Goal: Task Accomplishment & Management: Complete application form

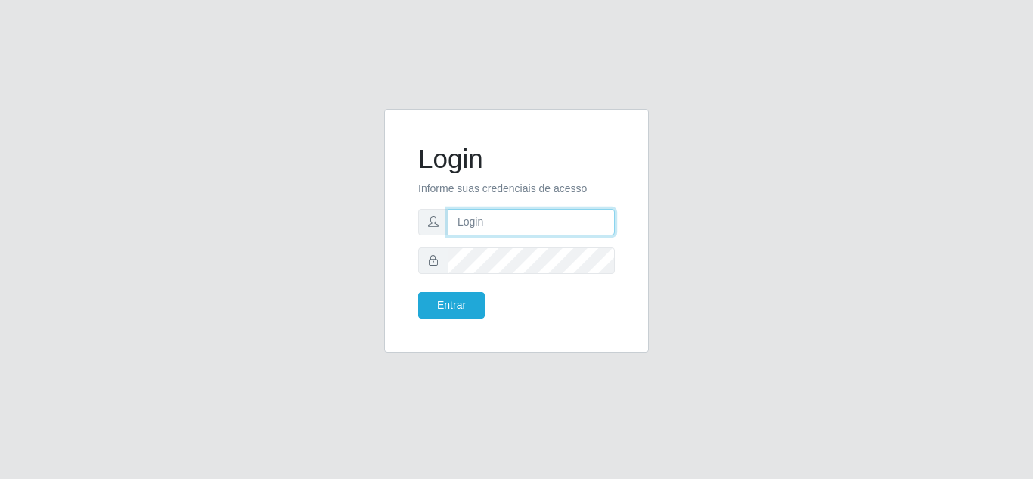
click at [514, 225] on input "text" at bounding box center [531, 222] width 167 height 26
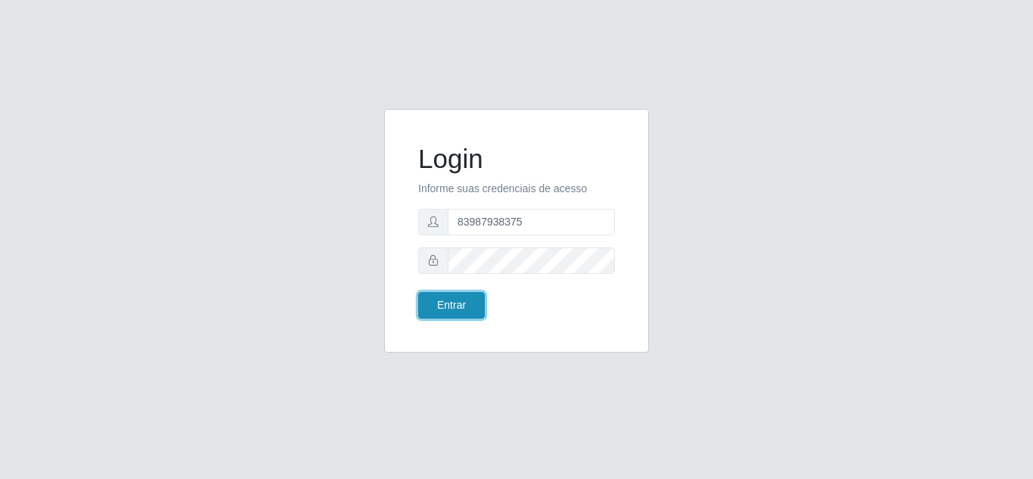
click at [456, 303] on button "Entrar" at bounding box center [451, 305] width 67 height 26
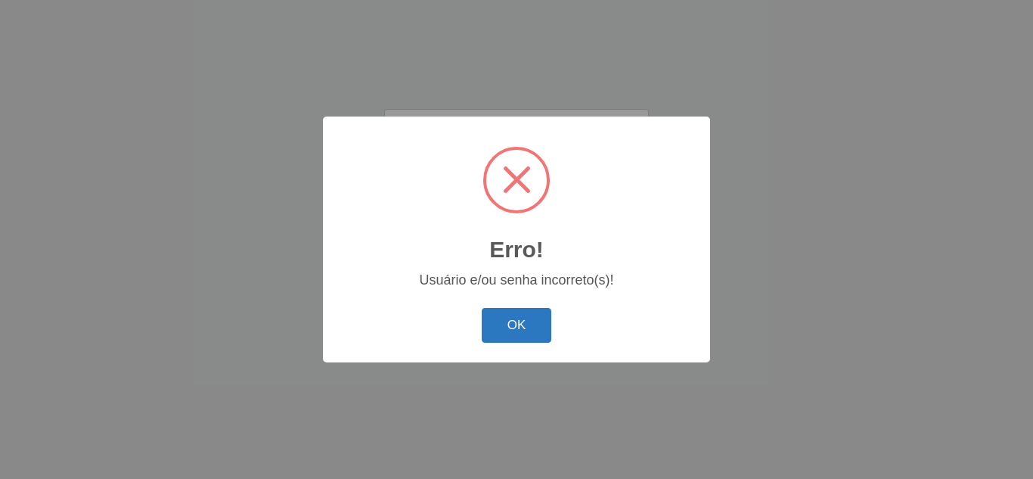
click at [509, 330] on button "OK" at bounding box center [517, 326] width 70 height 36
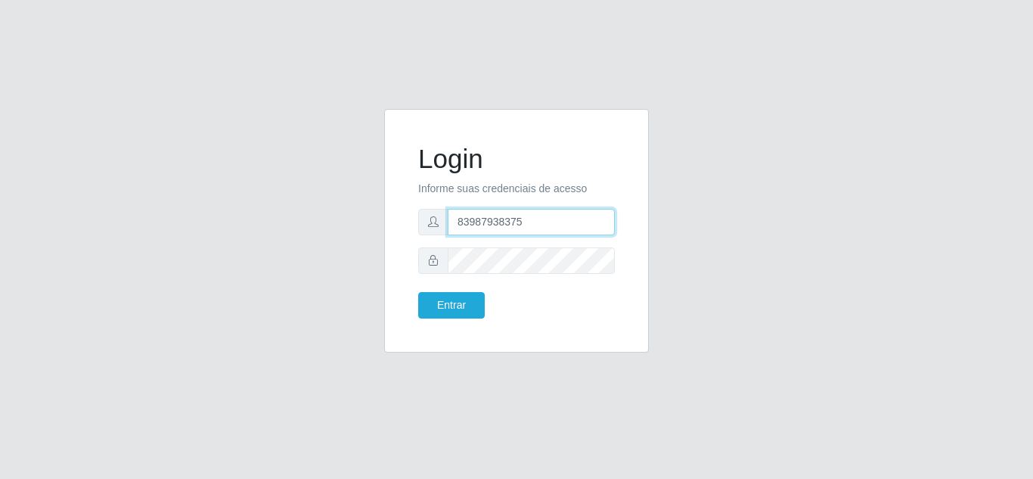
click at [538, 225] on input "83987938375" at bounding box center [531, 222] width 167 height 26
type input "8"
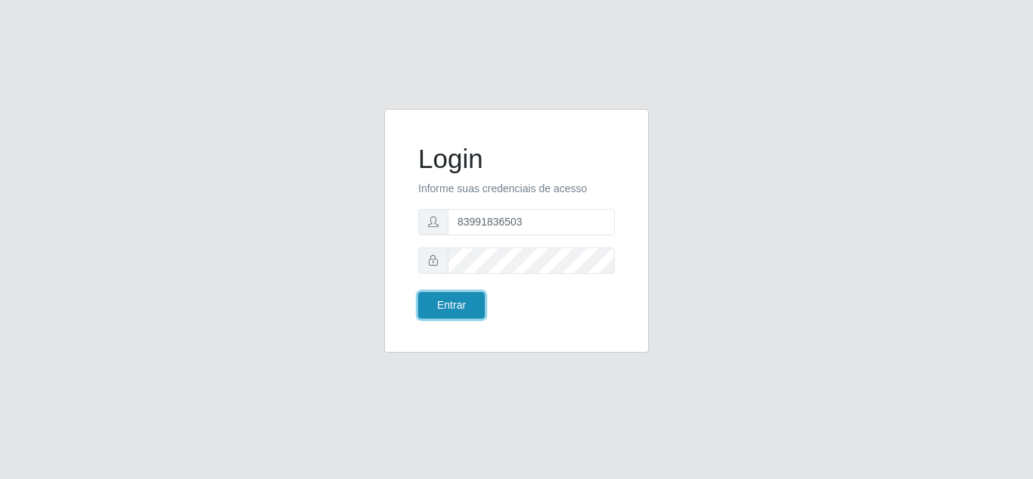
click at [473, 296] on button "Entrar" at bounding box center [451, 305] width 67 height 26
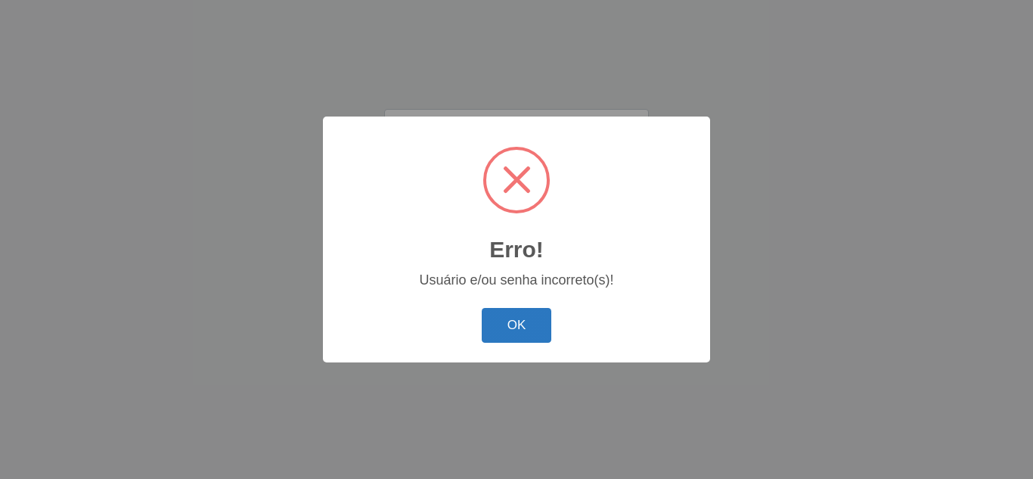
click at [526, 334] on button "OK" at bounding box center [517, 326] width 70 height 36
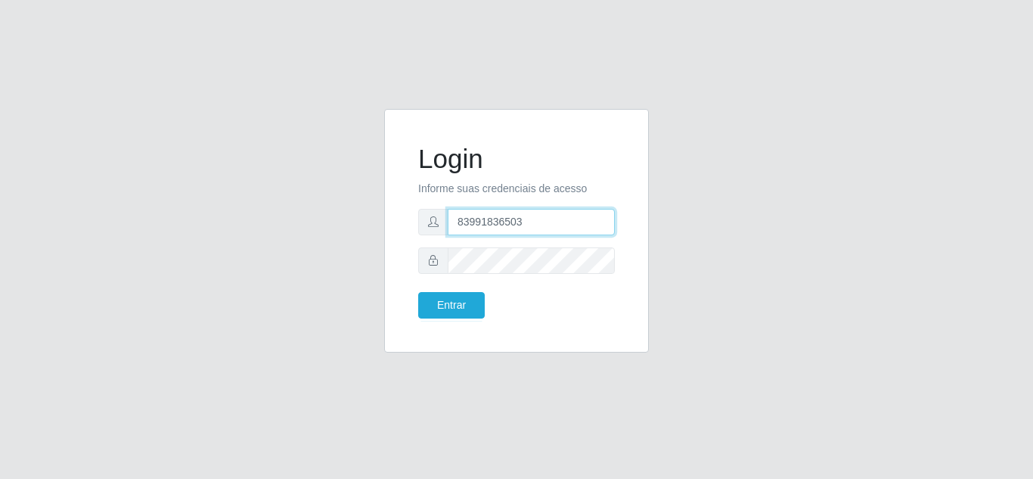
click at [563, 224] on input "83991836503" at bounding box center [531, 222] width 167 height 26
type input "8"
click at [545, 228] on input "text" at bounding box center [531, 222] width 167 height 26
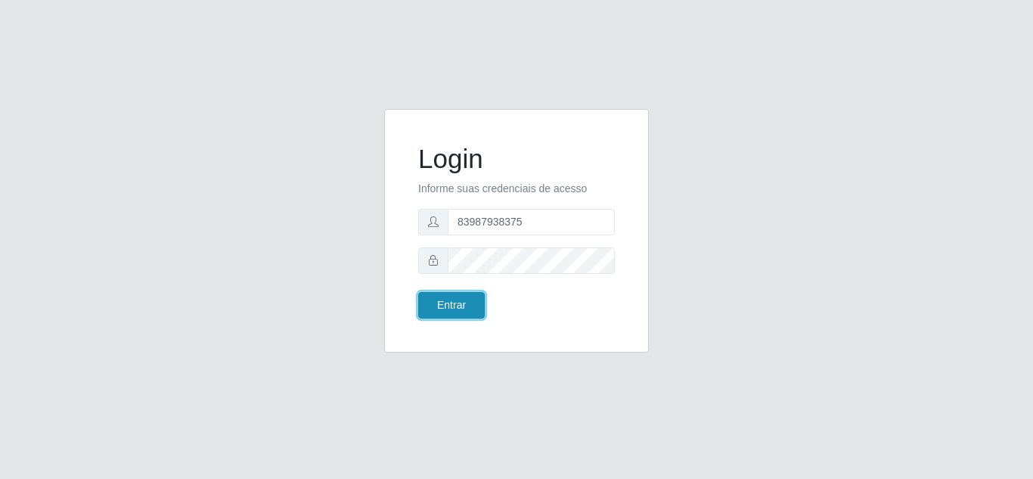
click at [466, 297] on button "Entrar" at bounding box center [451, 305] width 67 height 26
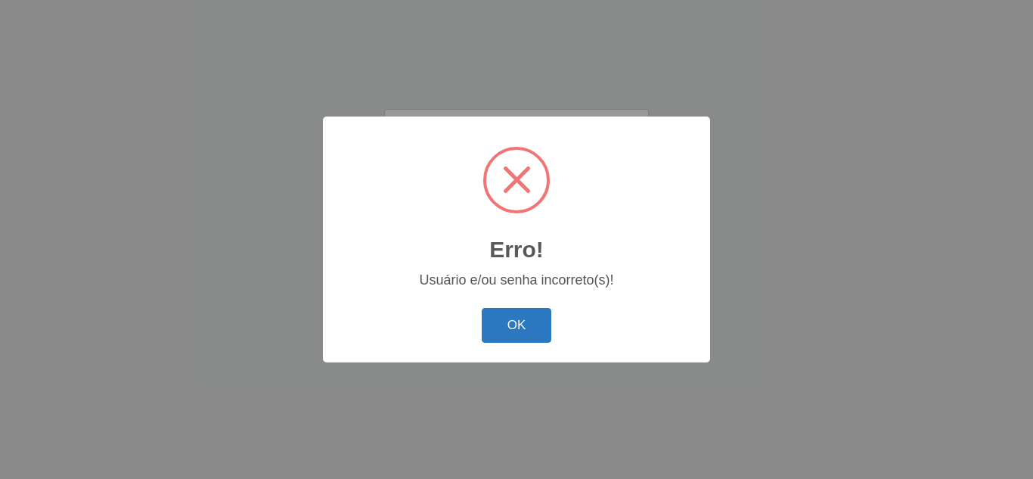
click at [516, 323] on button "OK" at bounding box center [517, 326] width 70 height 36
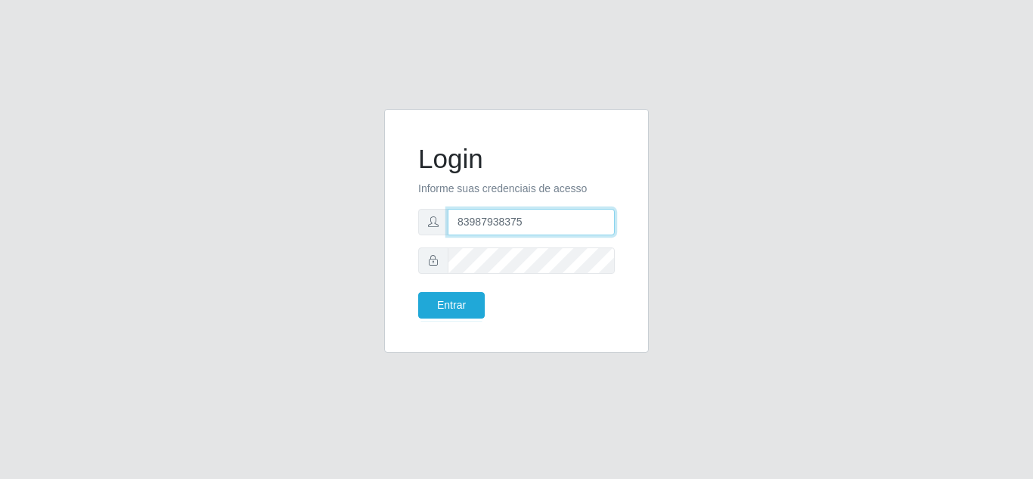
click at [551, 219] on input "83987938375" at bounding box center [531, 222] width 167 height 26
type input "8"
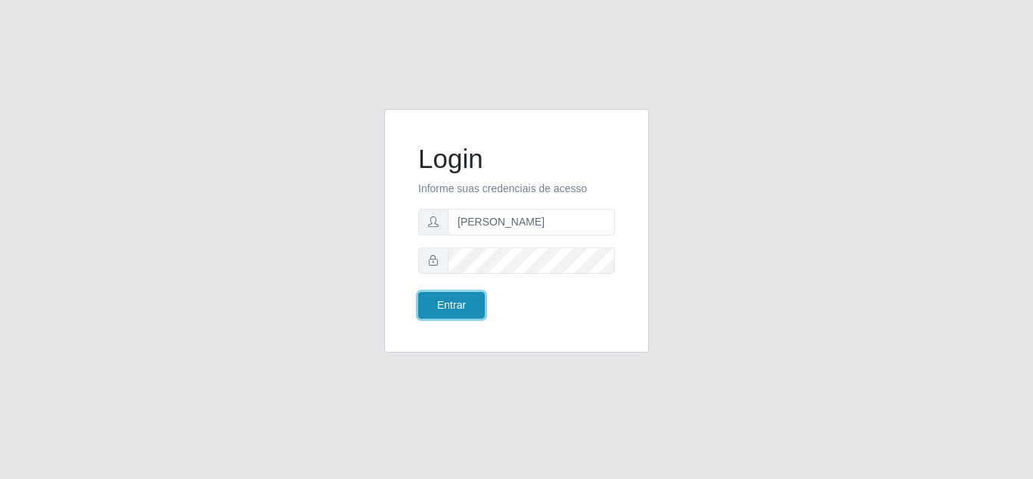
click at [460, 309] on button "Entrar" at bounding box center [451, 305] width 67 height 26
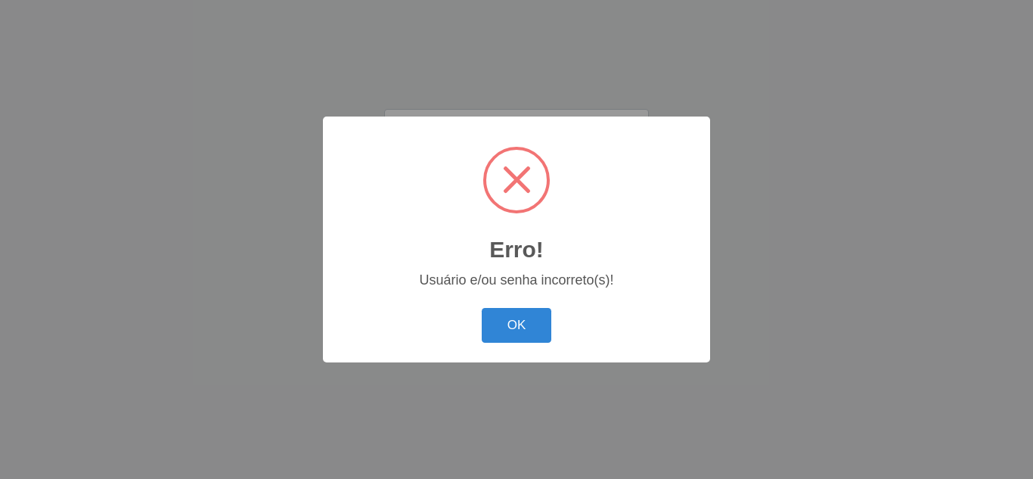
click at [460, 309] on div "OK Cancel" at bounding box center [516, 324] width 357 height 43
click at [525, 327] on button "OK" at bounding box center [517, 326] width 70 height 36
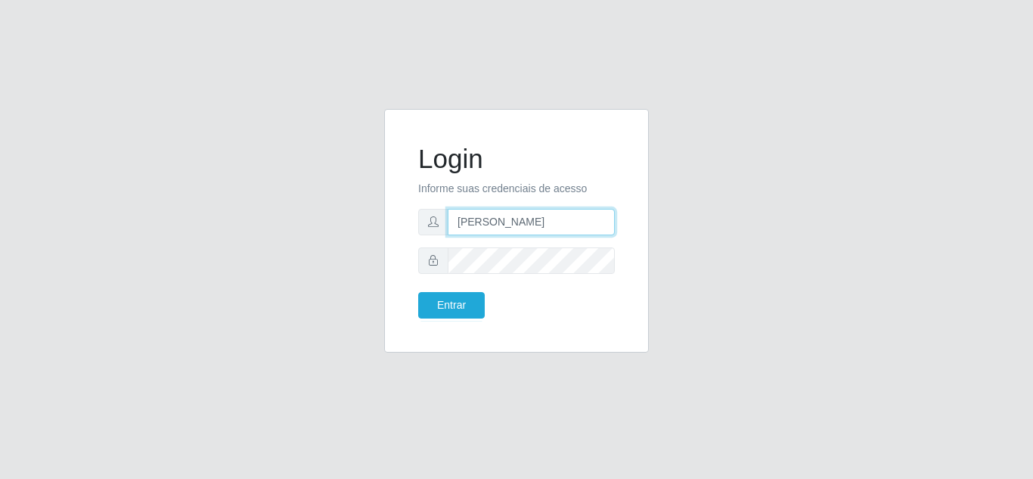
click at [579, 222] on input "[PERSON_NAME]" at bounding box center [531, 222] width 167 height 26
type input "s"
